Goal: Find specific page/section: Find specific page/section

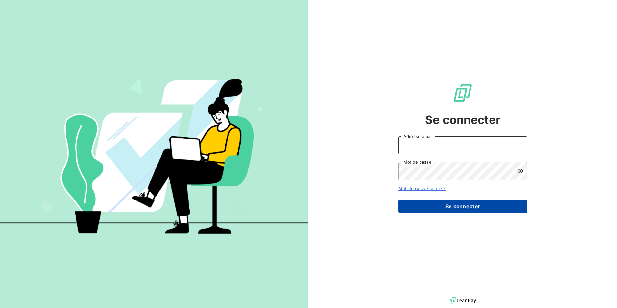
type input "[EMAIL_ADDRESS][DOMAIN_NAME]"
click at [409, 204] on button "Se connecter" at bounding box center [462, 206] width 129 height 14
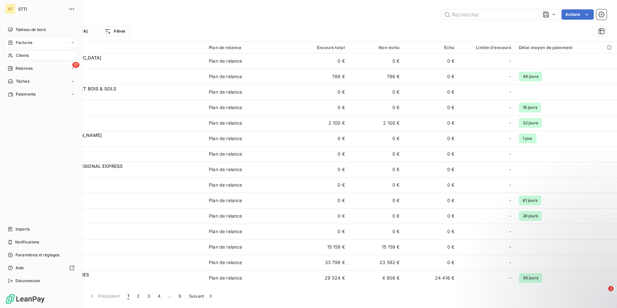
click at [27, 43] on span "Factures" at bounding box center [24, 43] width 16 height 6
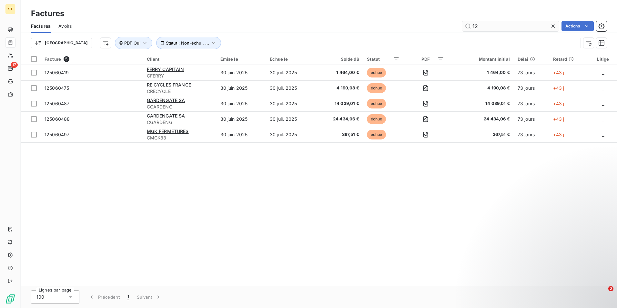
type input "1"
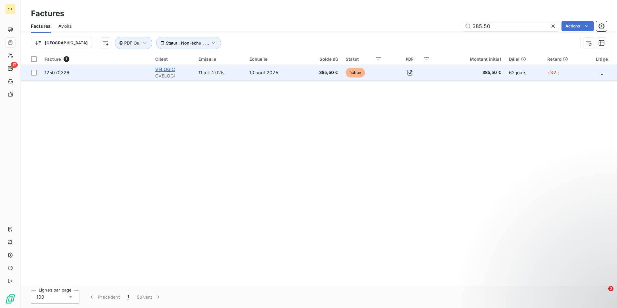
type input "385.50"
click at [169, 69] on span "VELOGIC" at bounding box center [165, 68] width 20 height 5
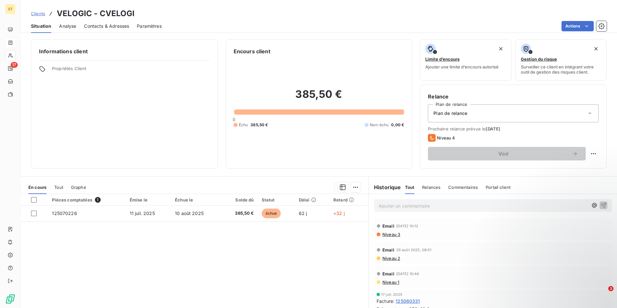
click at [103, 26] on span "Contacts & Adresses" at bounding box center [106, 26] width 45 height 6
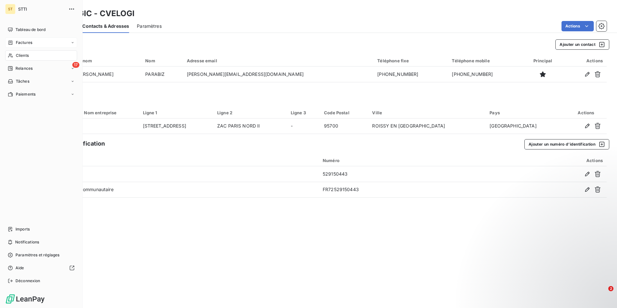
click at [22, 54] on span "Clients" at bounding box center [22, 56] width 13 height 6
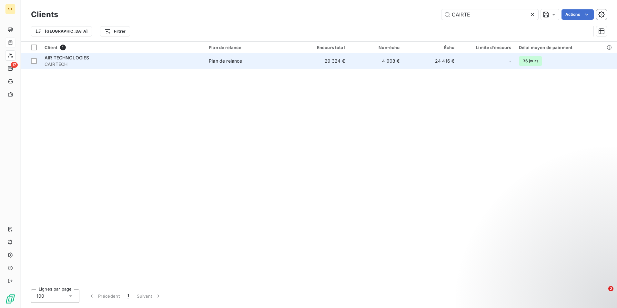
type input "CAIRTE"
click at [87, 60] on div "AIR TECHNOLOGIES" at bounding box center [123, 58] width 156 height 6
